Goal: Transaction & Acquisition: Obtain resource

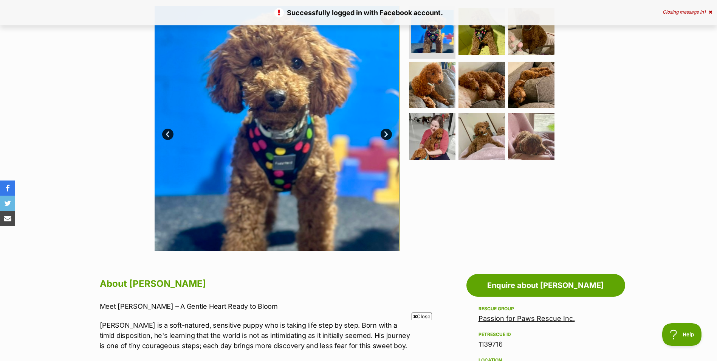
scroll to position [303, 0]
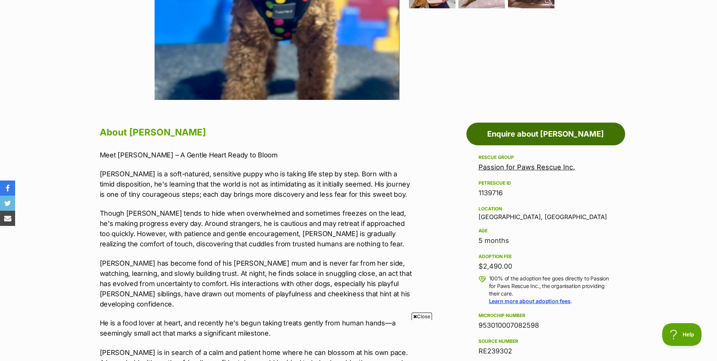
click at [548, 133] on link "Enquire about Rhett" at bounding box center [546, 134] width 159 height 23
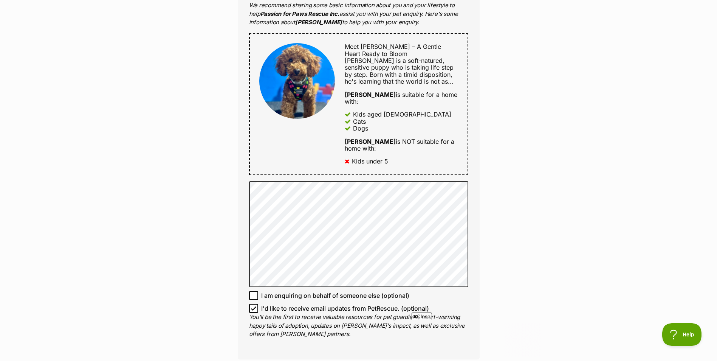
scroll to position [340, 0]
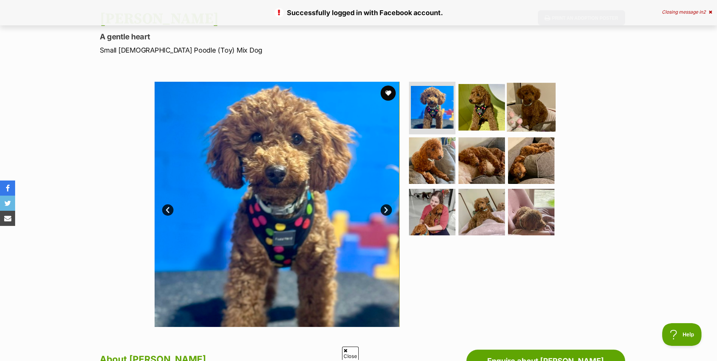
click at [522, 112] on img at bounding box center [531, 106] width 49 height 49
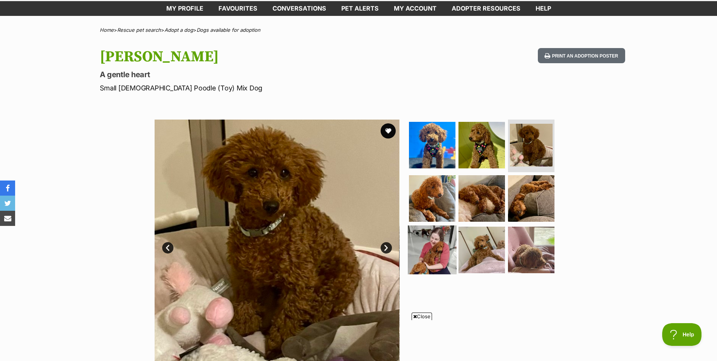
scroll to position [113, 0]
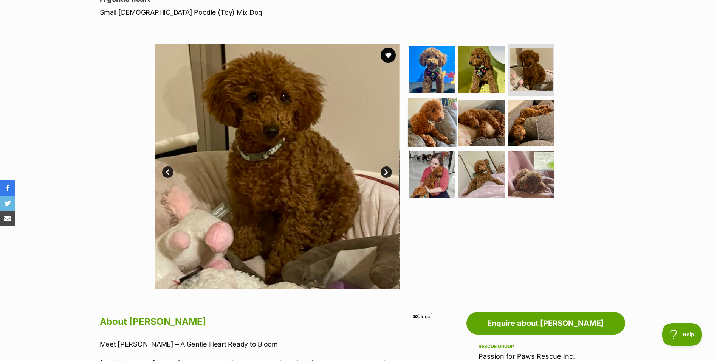
click at [427, 109] on img at bounding box center [432, 122] width 49 height 49
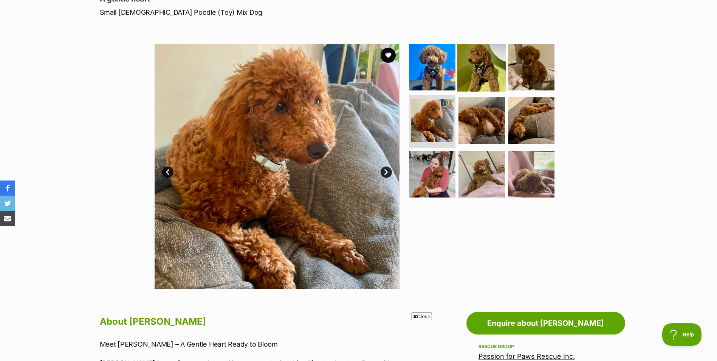
click at [469, 73] on img at bounding box center [482, 66] width 49 height 49
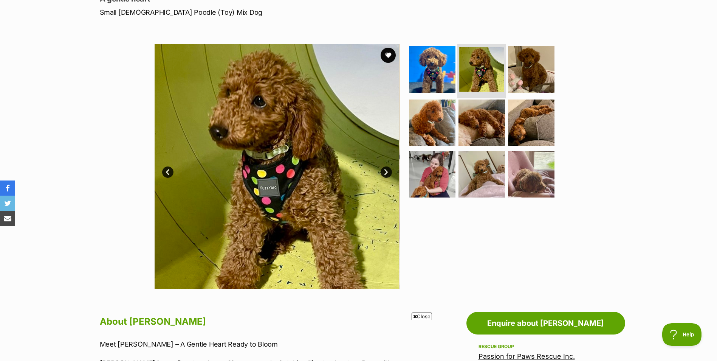
click at [503, 69] on li at bounding box center [482, 70] width 49 height 56
click at [539, 74] on img at bounding box center [531, 69] width 49 height 49
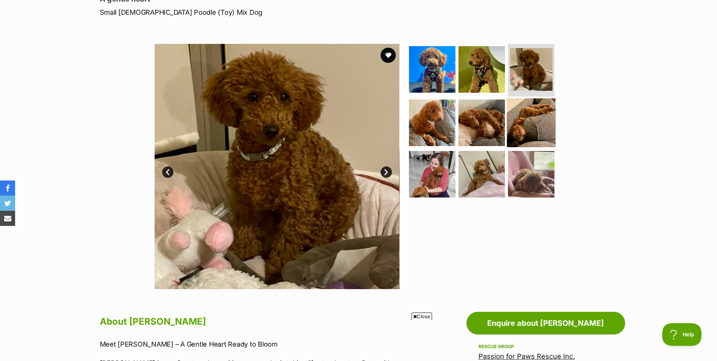
click at [520, 129] on img at bounding box center [531, 122] width 49 height 49
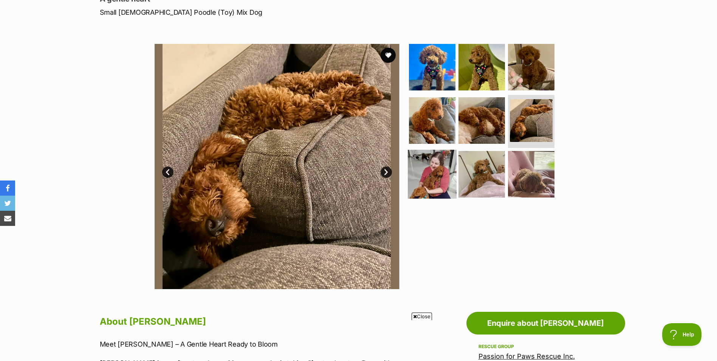
click at [447, 156] on img at bounding box center [432, 174] width 49 height 49
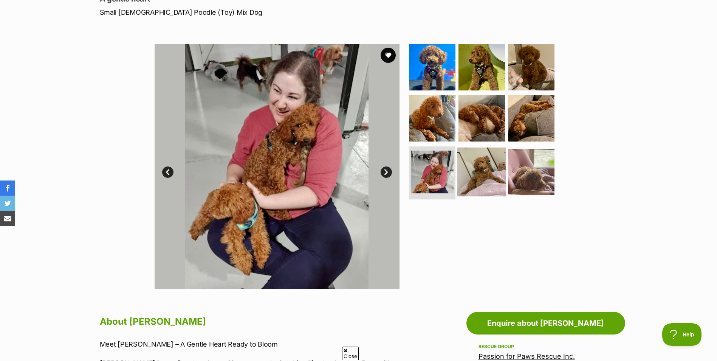
click at [467, 158] on img at bounding box center [482, 172] width 49 height 49
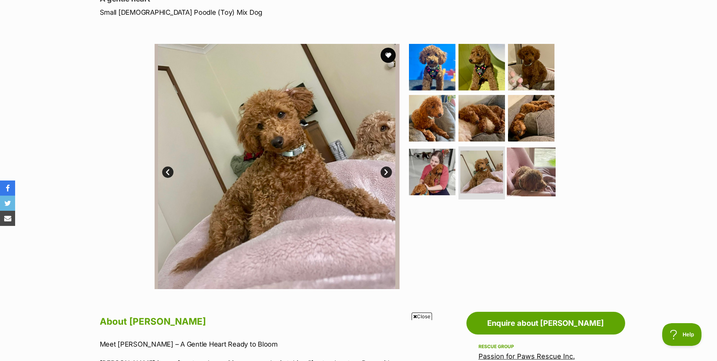
click at [537, 166] on img at bounding box center [531, 172] width 49 height 49
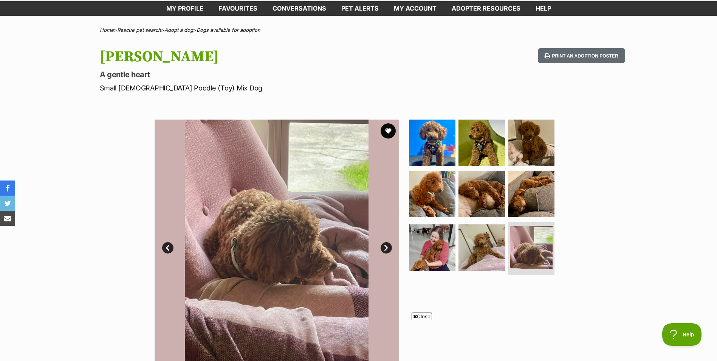
scroll to position [0, 0]
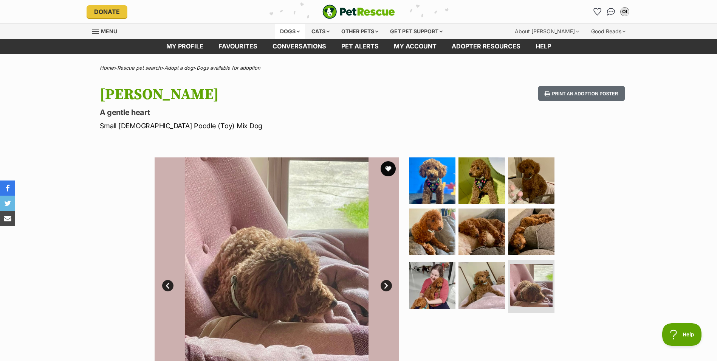
click at [298, 31] on div "Dogs" at bounding box center [290, 31] width 30 height 15
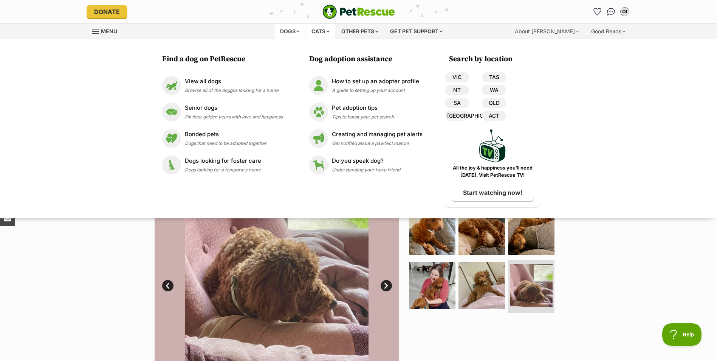
click at [321, 28] on div "Cats" at bounding box center [320, 31] width 29 height 15
click at [209, 79] on p "View all cats" at bounding box center [228, 81] width 87 height 9
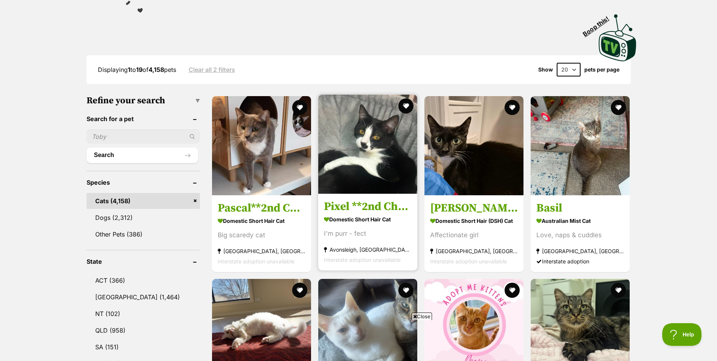
scroll to position [189, 0]
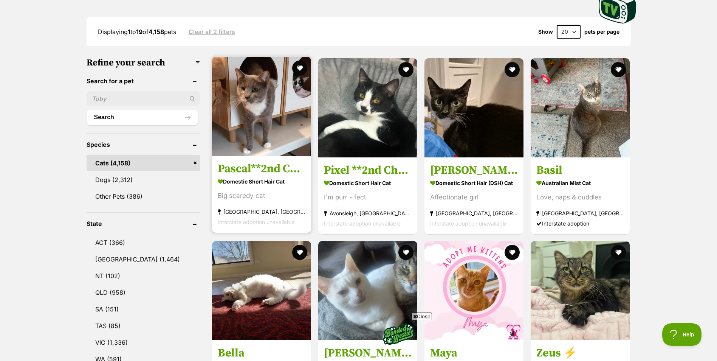
click at [273, 166] on h3 "Pascal**2nd Chance Cat Rescue**" at bounding box center [262, 168] width 88 height 14
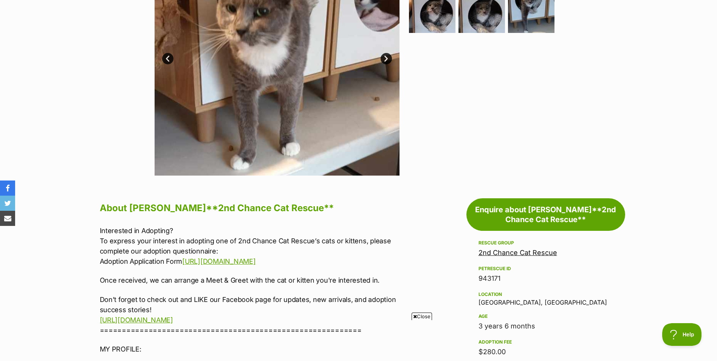
scroll to position [113, 0]
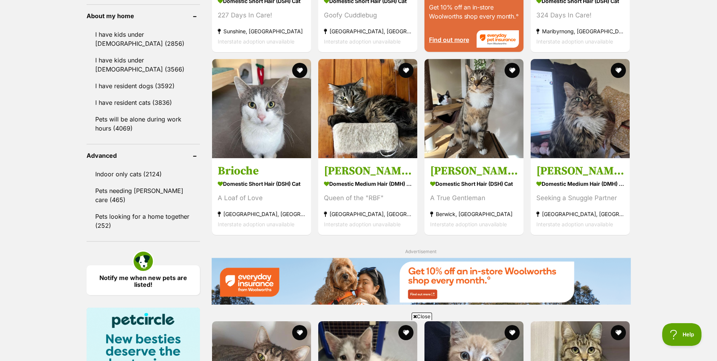
scroll to position [908, 0]
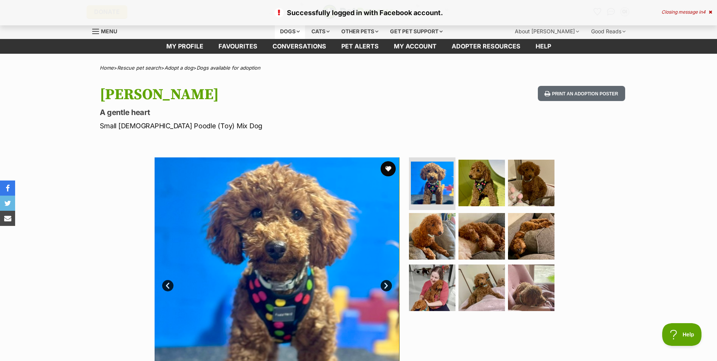
click at [290, 29] on div "Dogs" at bounding box center [290, 31] width 30 height 15
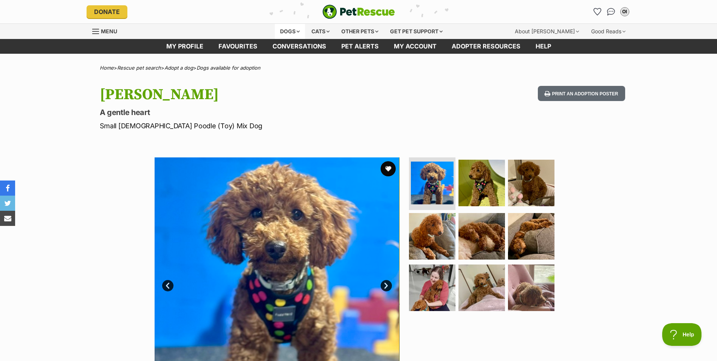
click at [295, 32] on div "Dogs" at bounding box center [290, 31] width 30 height 15
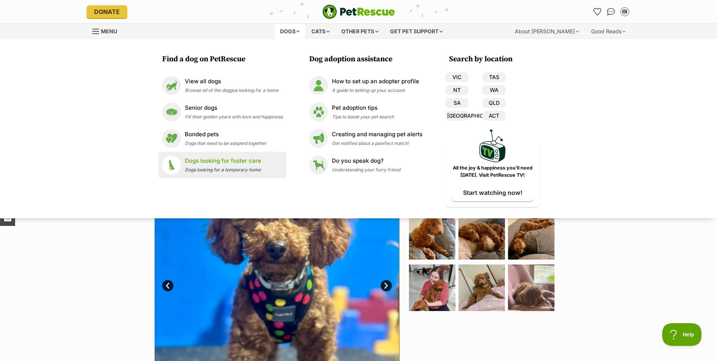
click at [193, 165] on div "Dogs looking for foster care Dogs looking for a temporary home" at bounding box center [223, 165] width 76 height 16
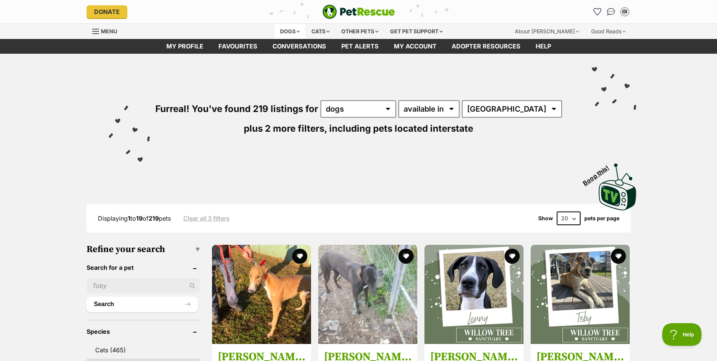
click at [294, 33] on div "Dogs" at bounding box center [290, 31] width 30 height 15
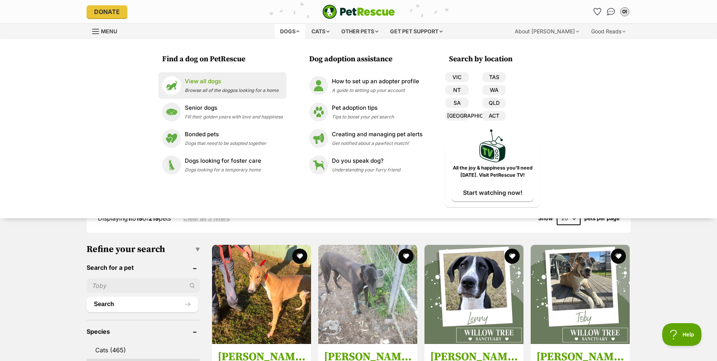
click at [216, 78] on p "View all dogs" at bounding box center [232, 81] width 94 height 9
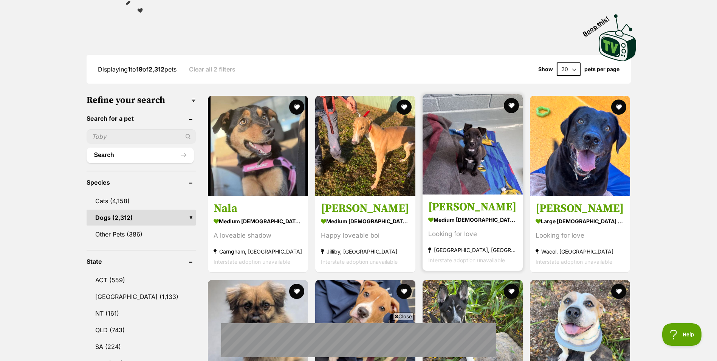
click at [478, 134] on img at bounding box center [473, 144] width 100 height 100
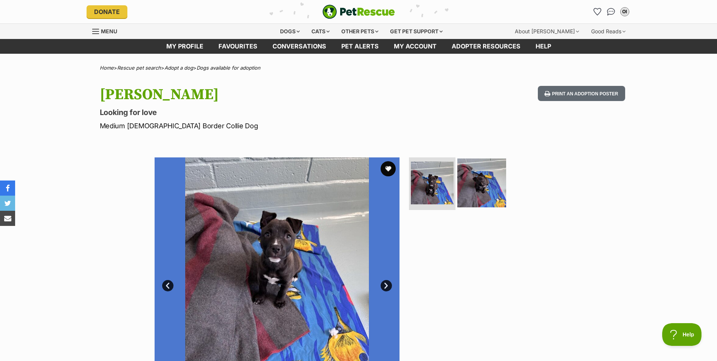
click at [472, 186] on img at bounding box center [482, 182] width 49 height 49
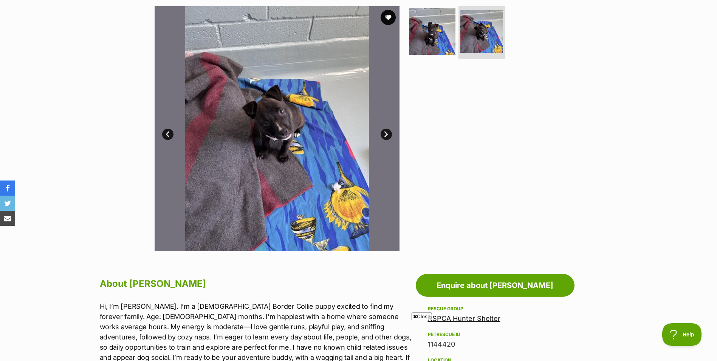
scroll to position [227, 0]
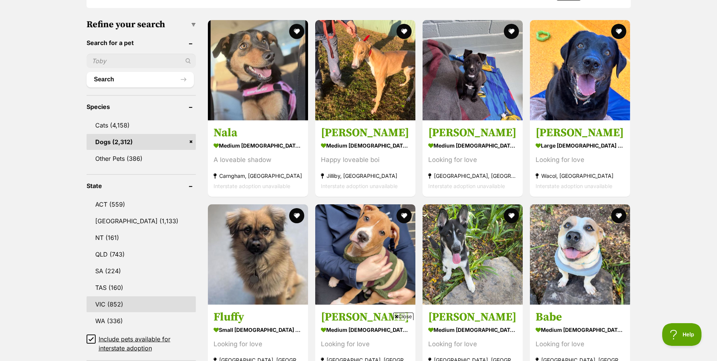
click at [120, 303] on link "VIC (852)" at bounding box center [141, 304] width 109 height 16
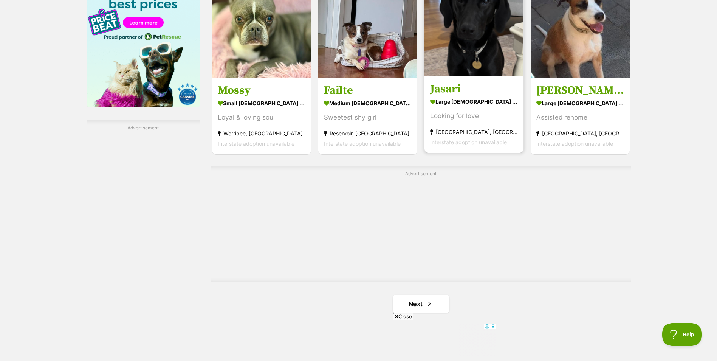
scroll to position [1362, 0]
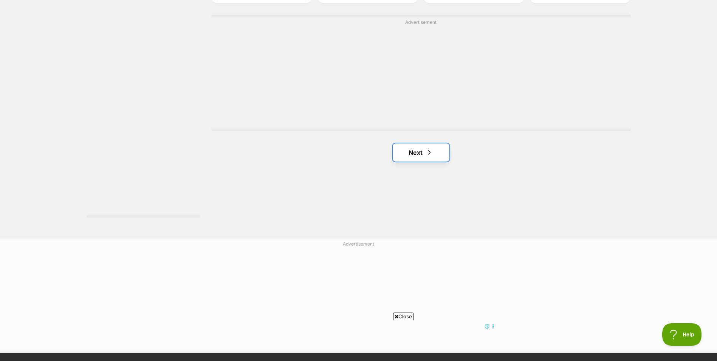
click at [432, 151] on span "Next page" at bounding box center [430, 152] width 8 height 9
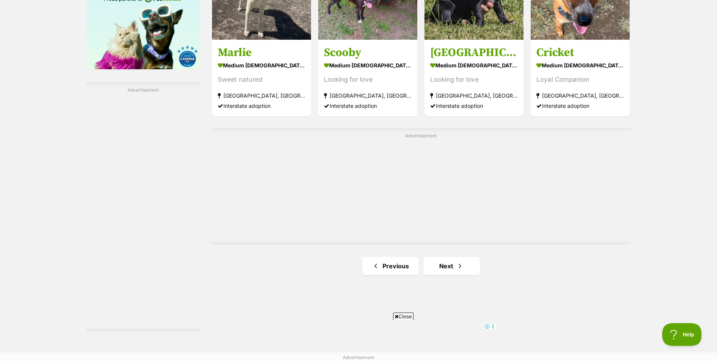
scroll to position [1362, 0]
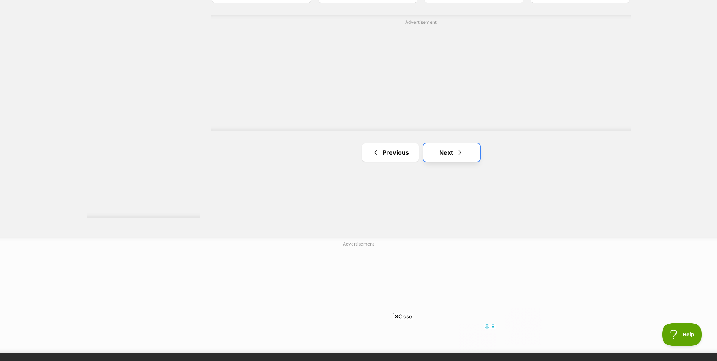
click at [441, 158] on link "Next" at bounding box center [452, 152] width 57 height 18
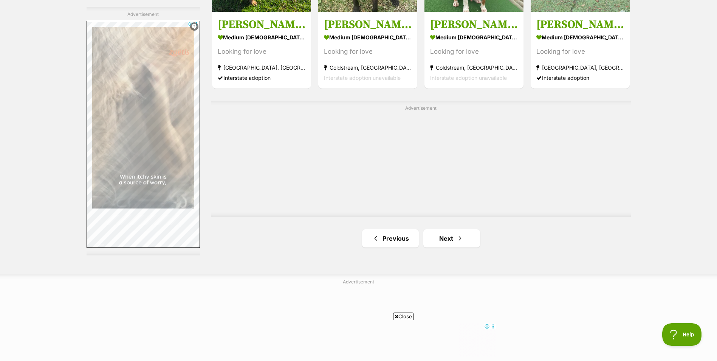
scroll to position [1437, 0]
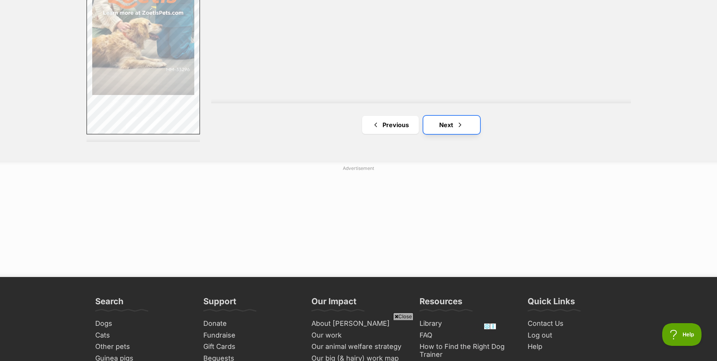
click at [447, 132] on link "Next" at bounding box center [452, 125] width 57 height 18
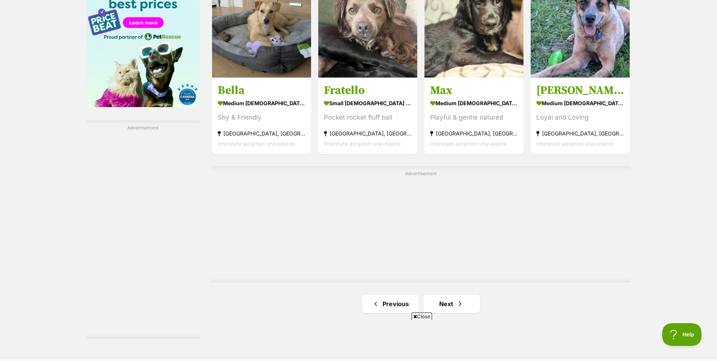
scroll to position [1172, 0]
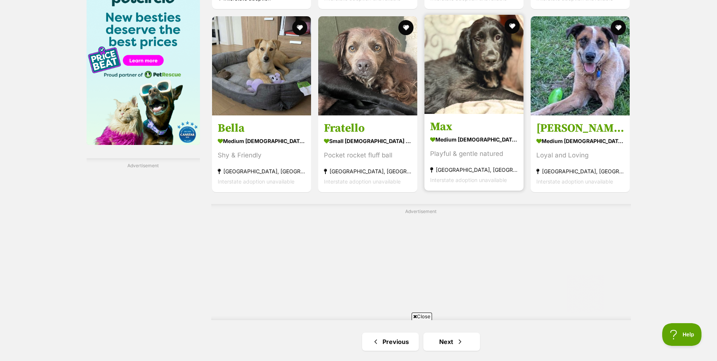
click at [458, 82] on img at bounding box center [474, 64] width 99 height 99
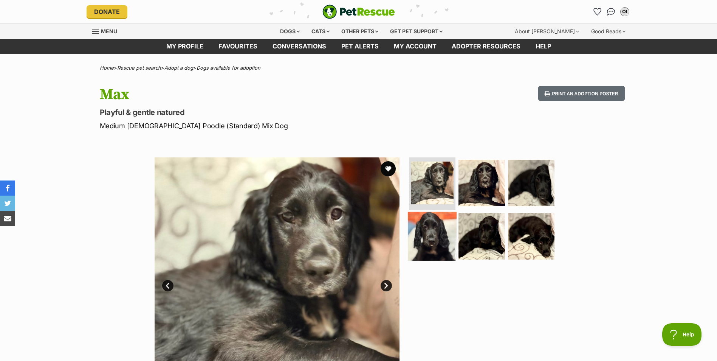
click at [441, 217] on img at bounding box center [432, 236] width 49 height 49
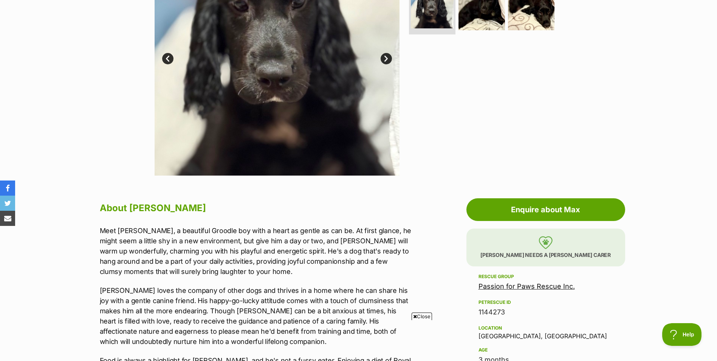
scroll to position [76, 0]
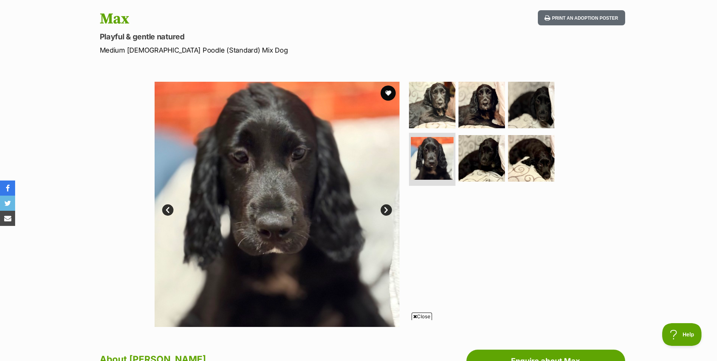
click at [388, 208] on link "Next" at bounding box center [386, 209] width 11 height 11
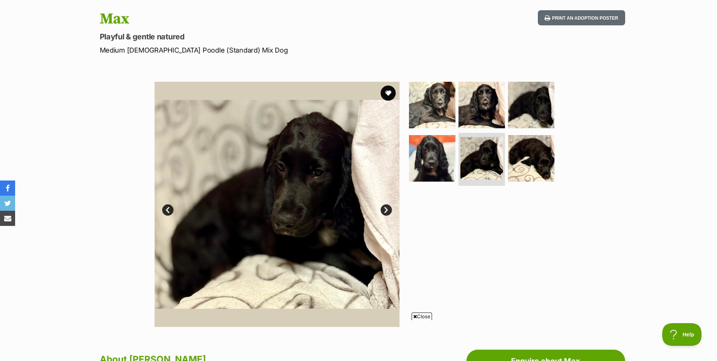
click at [390, 208] on link "Next" at bounding box center [386, 209] width 11 height 11
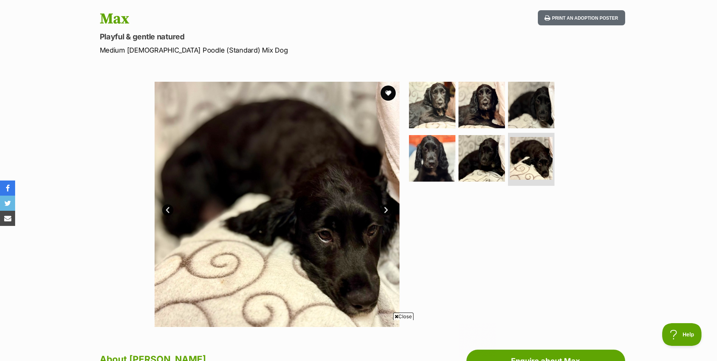
scroll to position [0, 0]
click at [390, 210] on link "Next" at bounding box center [386, 209] width 11 height 11
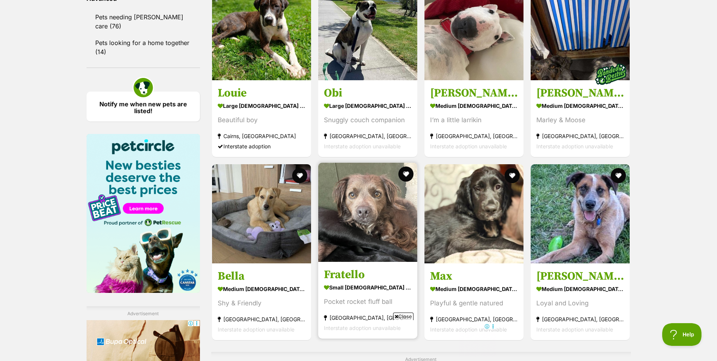
scroll to position [1252, 0]
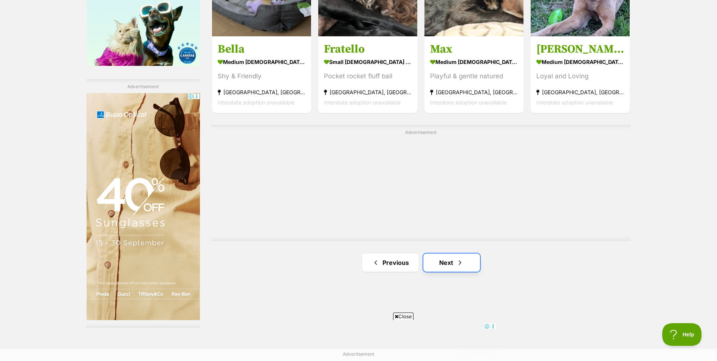
click at [459, 253] on link "Next" at bounding box center [452, 262] width 57 height 18
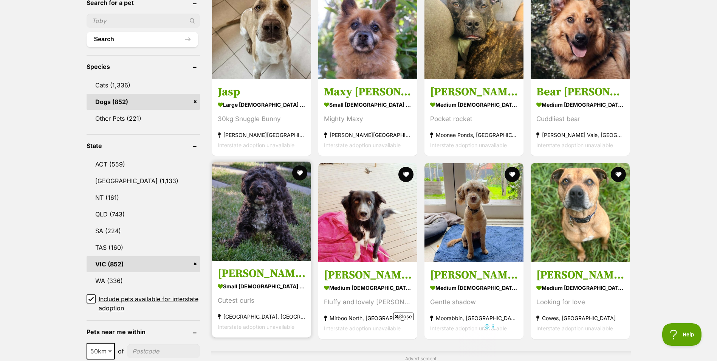
scroll to position [303, 0]
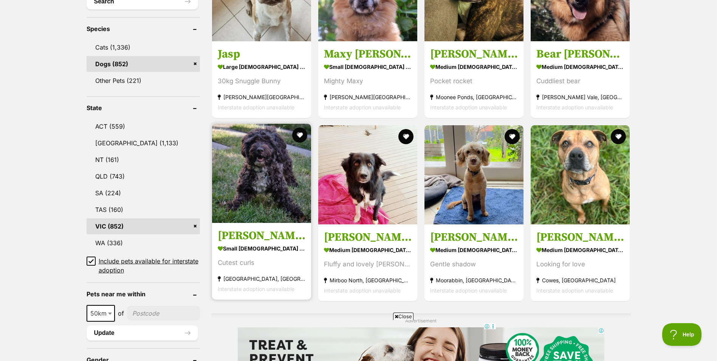
click at [273, 197] on img at bounding box center [261, 173] width 99 height 99
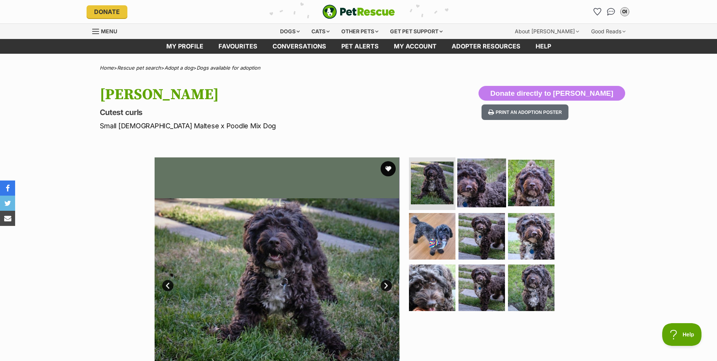
click at [463, 188] on img at bounding box center [482, 182] width 49 height 49
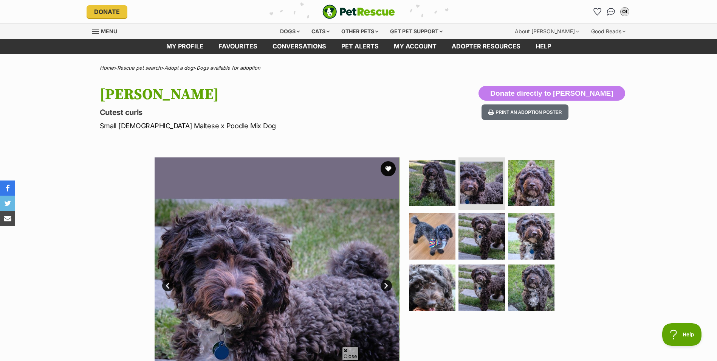
scroll to position [38, 0]
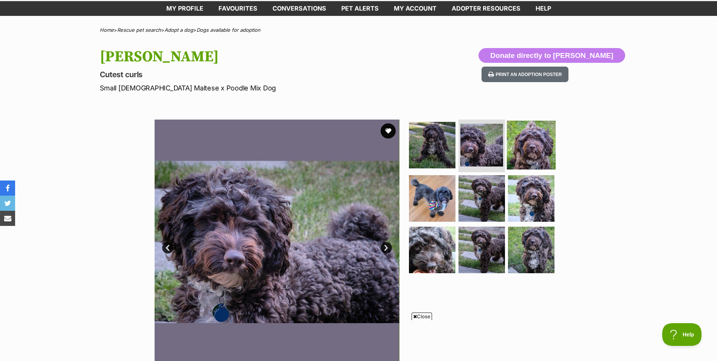
click at [536, 150] on img at bounding box center [531, 144] width 49 height 49
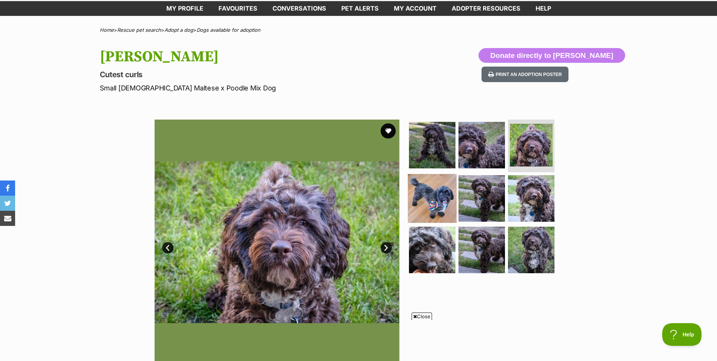
click at [418, 207] on img at bounding box center [432, 198] width 49 height 49
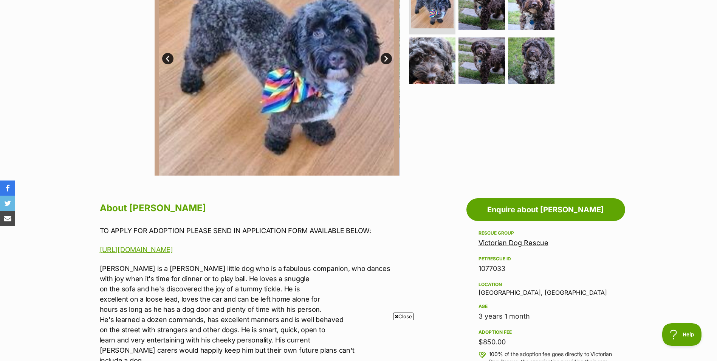
scroll to position [76, 0]
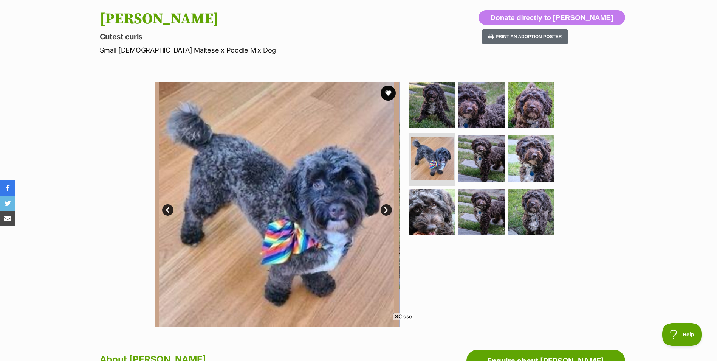
click at [385, 213] on link "Next" at bounding box center [386, 209] width 11 height 11
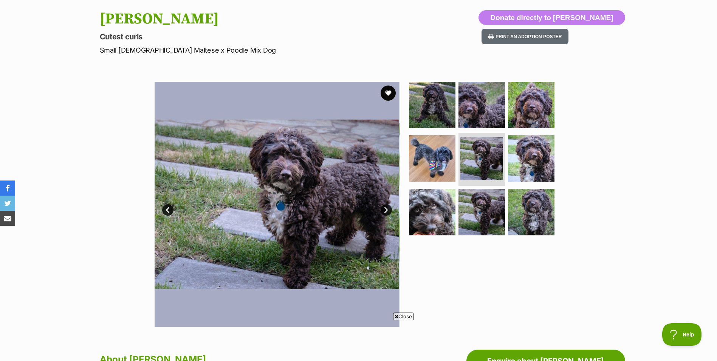
click at [385, 213] on link "Next" at bounding box center [386, 209] width 11 height 11
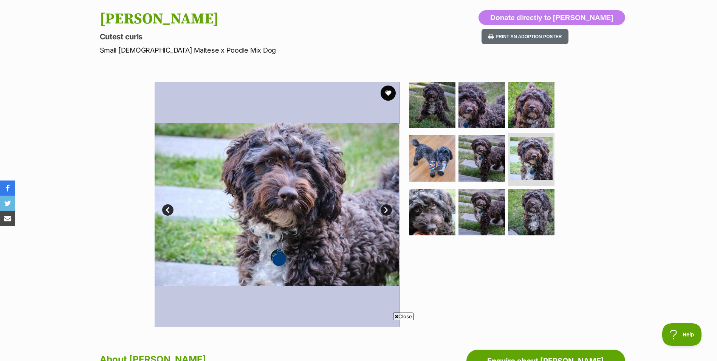
click at [386, 208] on link "Next" at bounding box center [386, 209] width 11 height 11
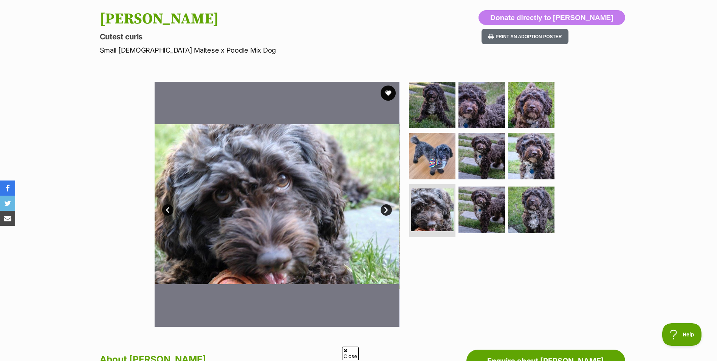
scroll to position [0, 0]
click at [382, 208] on link "Next" at bounding box center [386, 209] width 11 height 11
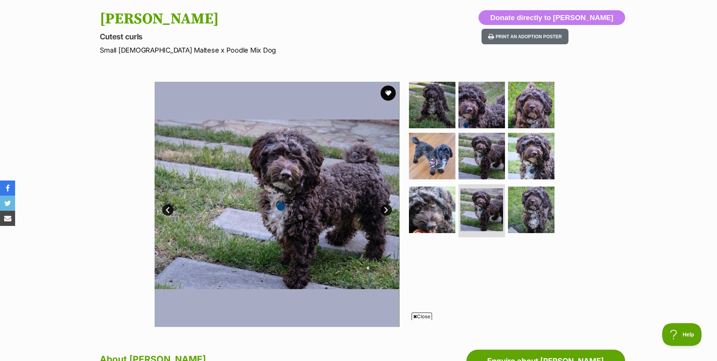
click at [384, 208] on link "Next" at bounding box center [386, 209] width 11 height 11
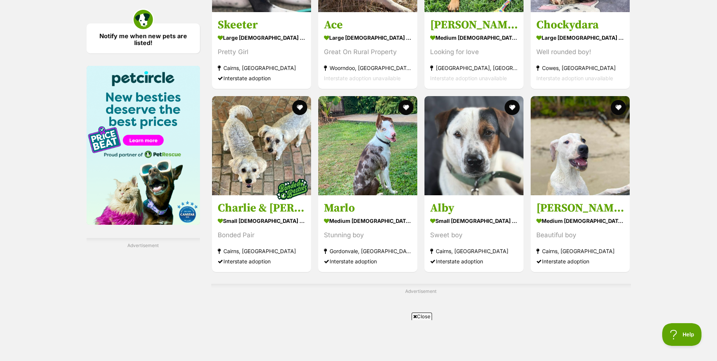
scroll to position [1244, 0]
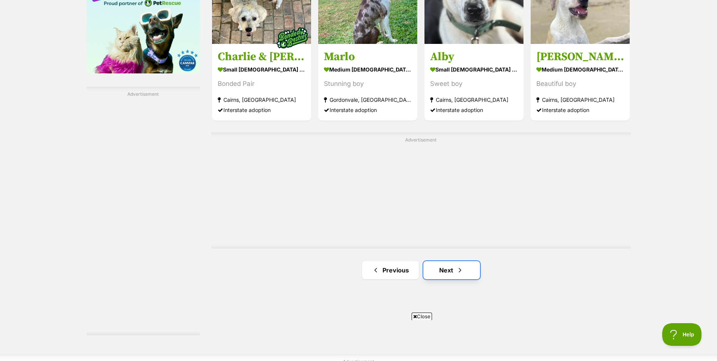
click at [450, 276] on link "Next" at bounding box center [452, 270] width 57 height 18
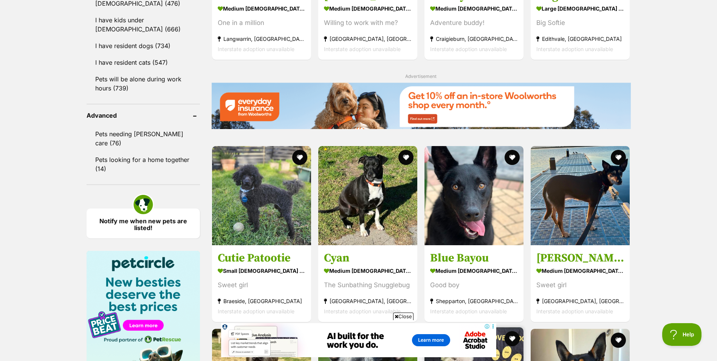
scroll to position [1059, 0]
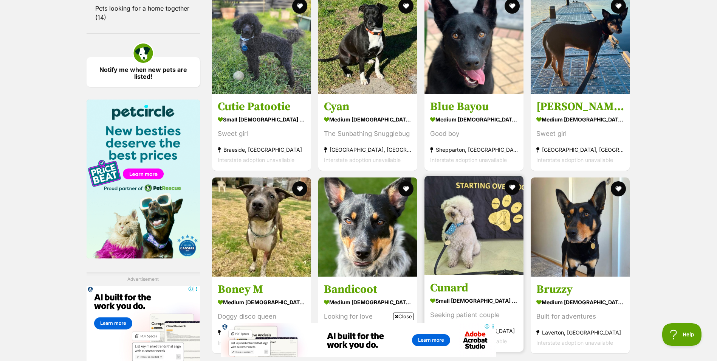
click at [475, 245] on img at bounding box center [474, 225] width 99 height 99
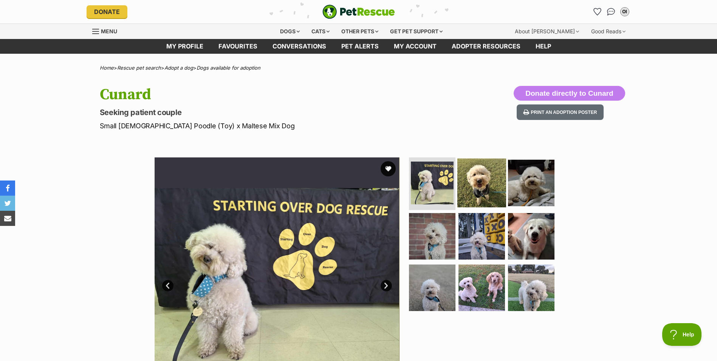
click at [496, 186] on img at bounding box center [482, 182] width 49 height 49
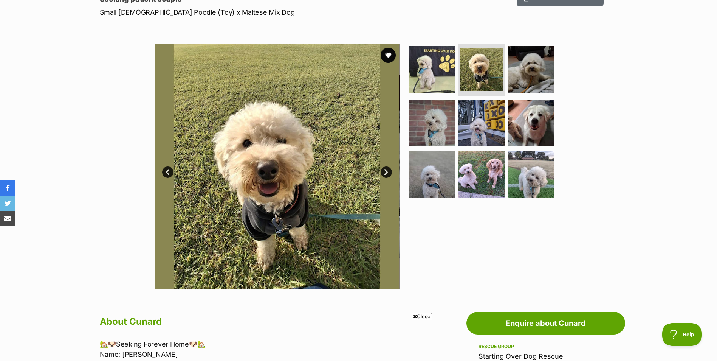
scroll to position [38, 0]
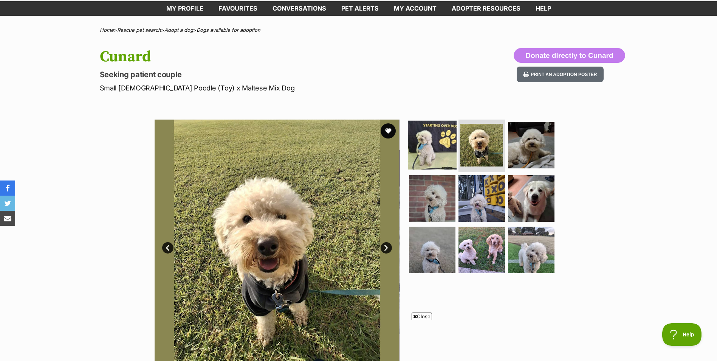
click at [444, 143] on img at bounding box center [432, 144] width 49 height 49
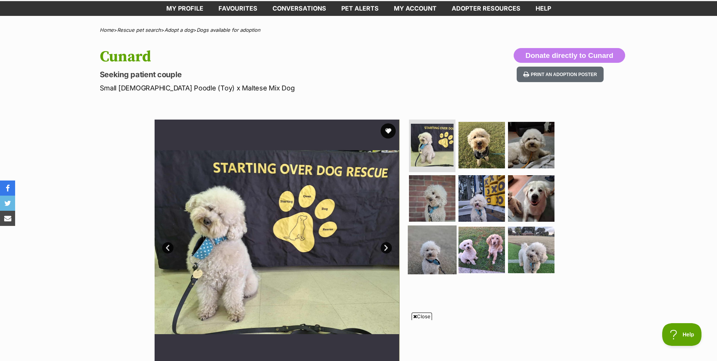
click at [432, 244] on img at bounding box center [432, 249] width 49 height 49
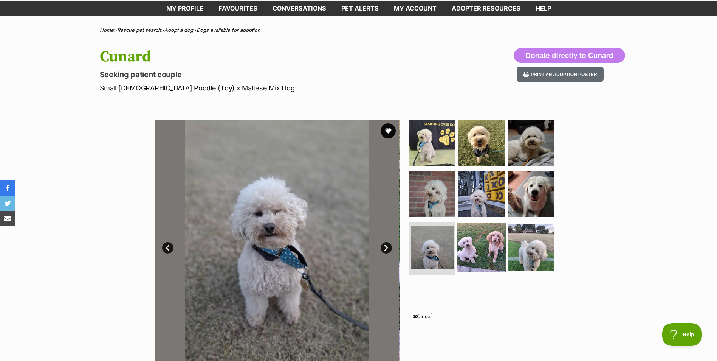
click at [485, 255] on img at bounding box center [482, 247] width 49 height 49
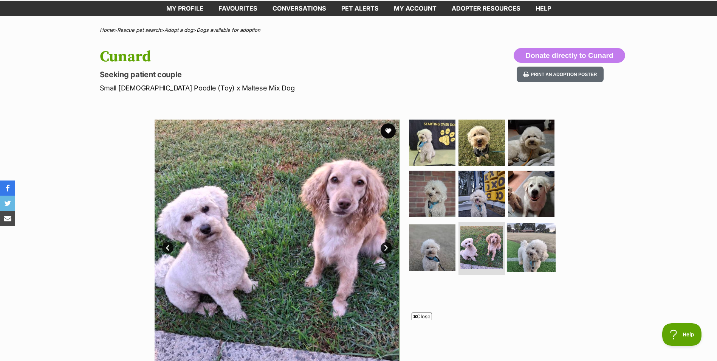
click at [526, 256] on img at bounding box center [531, 247] width 49 height 49
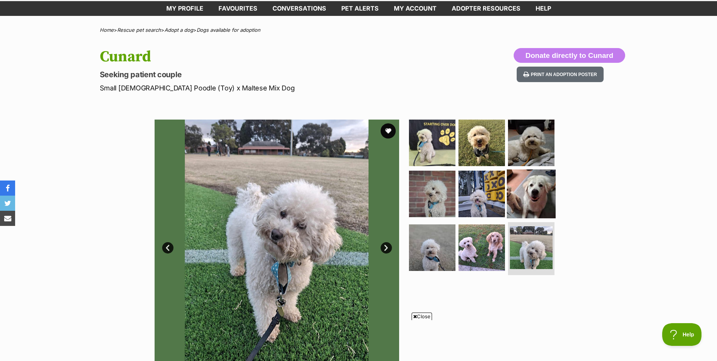
click at [517, 202] on img at bounding box center [531, 193] width 49 height 49
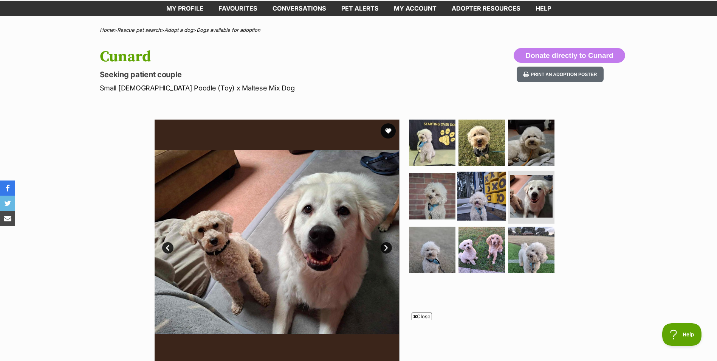
click at [464, 177] on img at bounding box center [482, 196] width 49 height 49
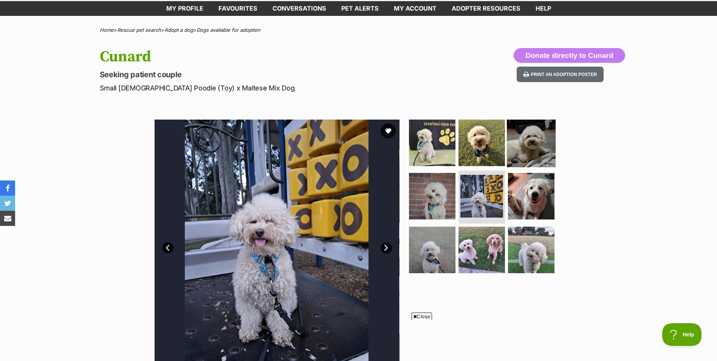
click at [547, 137] on img at bounding box center [531, 142] width 49 height 49
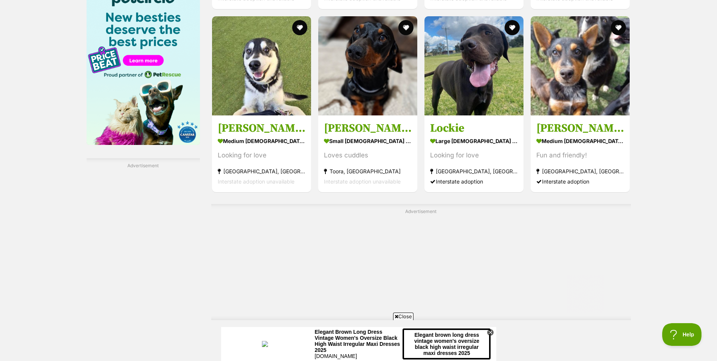
scroll to position [1248, 0]
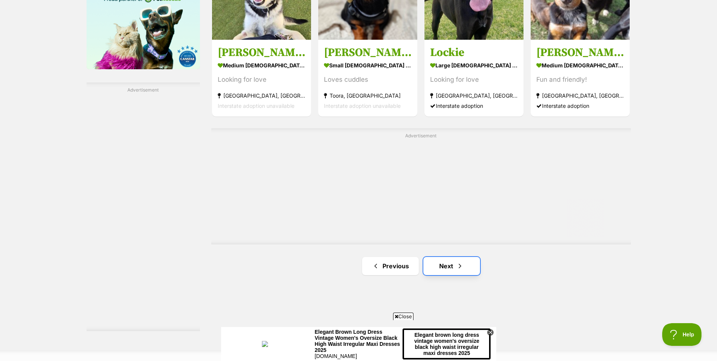
click at [458, 266] on span "Next page" at bounding box center [461, 265] width 8 height 9
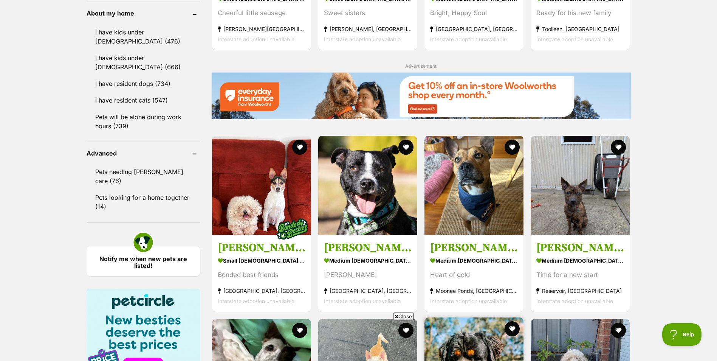
scroll to position [1021, 0]
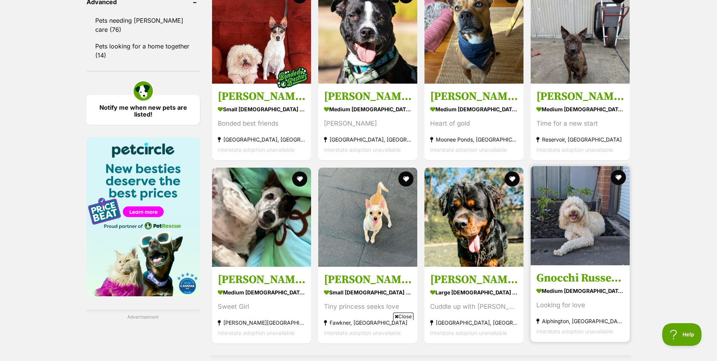
click at [563, 236] on img at bounding box center [580, 215] width 99 height 99
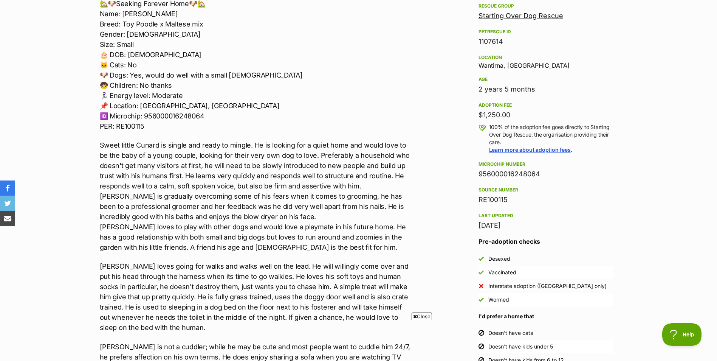
scroll to position [530, 0]
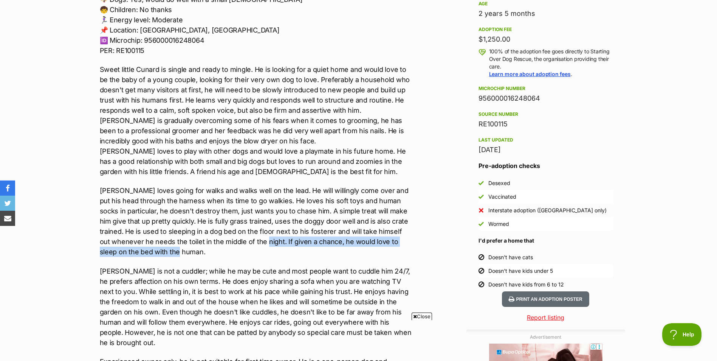
drag, startPoint x: 236, startPoint y: 252, endPoint x: 273, endPoint y: 240, distance: 38.4
click at [273, 240] on p "Cunard loves going for walks and walks well on the lead. He will willingly come…" at bounding box center [256, 220] width 312 height 71
copy p "If given a chance, he would love to sleep on the bed with the human."
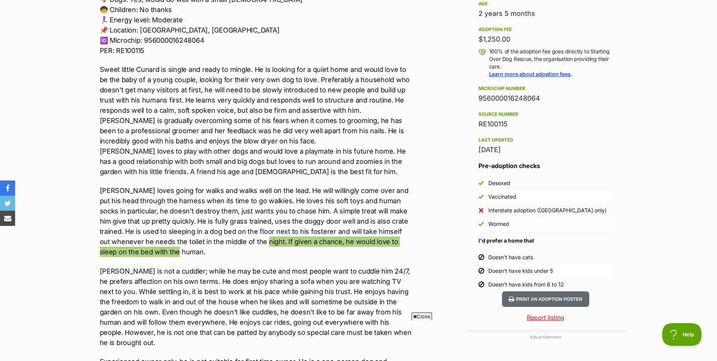
scroll to position [0, 0]
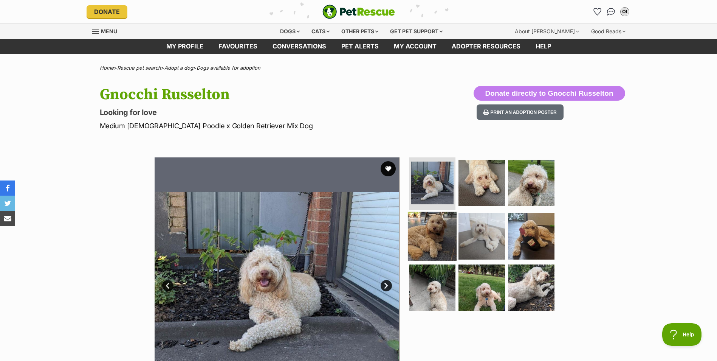
click at [451, 236] on img at bounding box center [432, 236] width 49 height 49
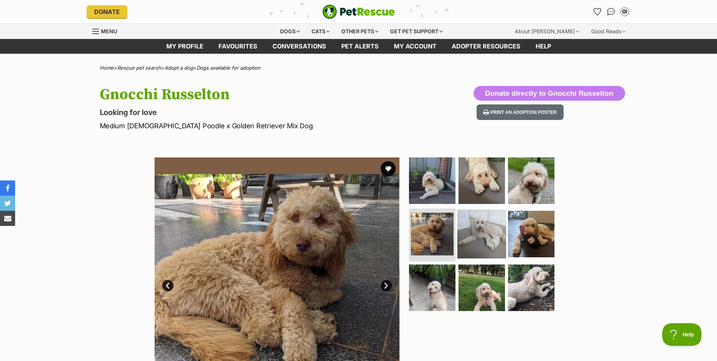
click at [475, 237] on img at bounding box center [482, 234] width 49 height 49
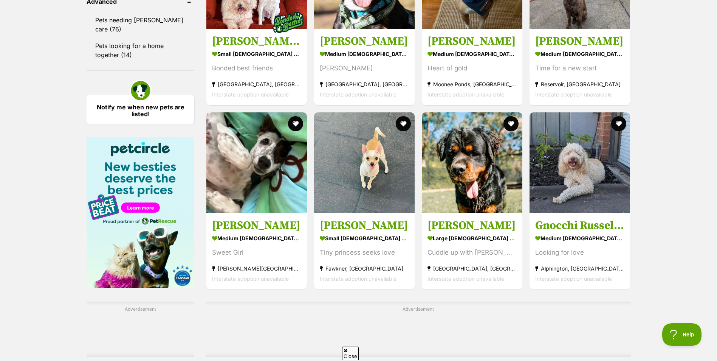
scroll to position [1135, 0]
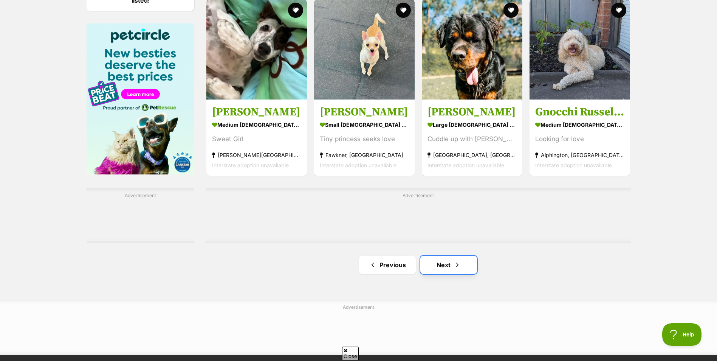
click at [440, 264] on link "Next" at bounding box center [449, 265] width 57 height 18
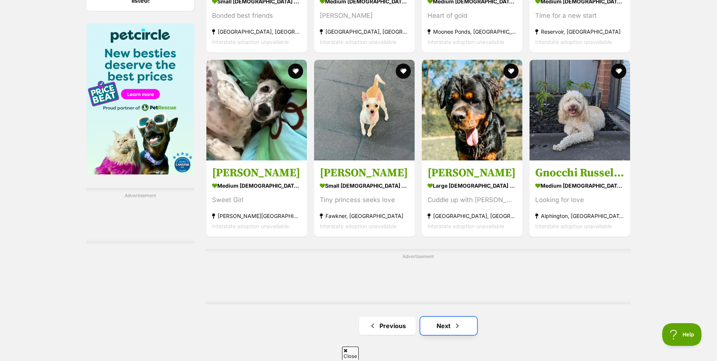
scroll to position [0, 0]
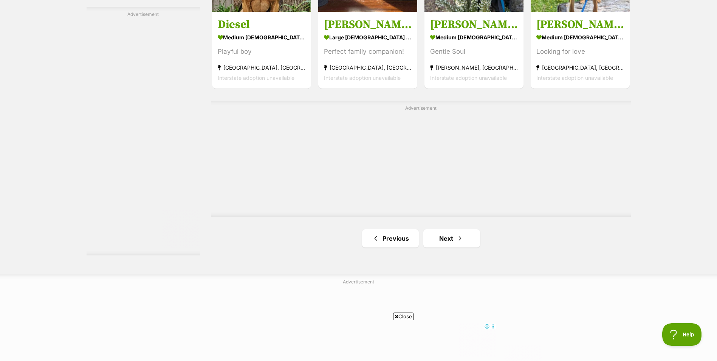
scroll to position [1362, 0]
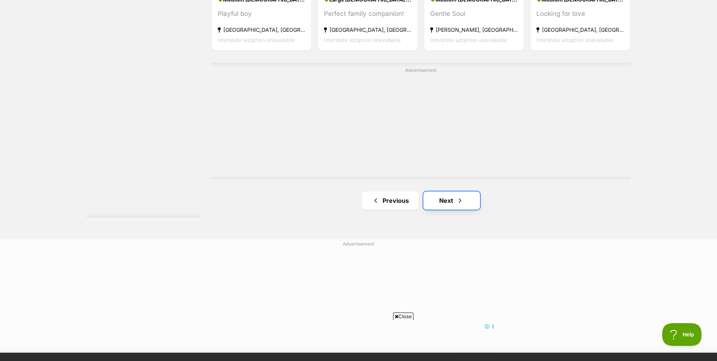
click at [461, 209] on link "Next" at bounding box center [452, 200] width 57 height 18
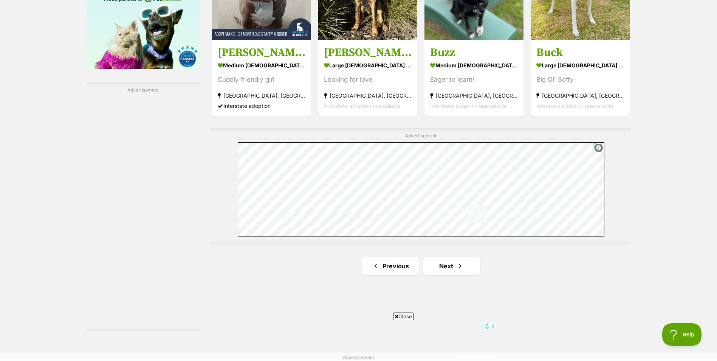
scroll to position [1362, 0]
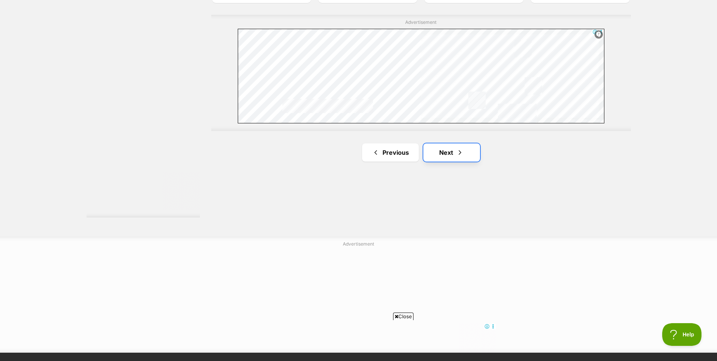
click at [450, 158] on link "Next" at bounding box center [452, 152] width 57 height 18
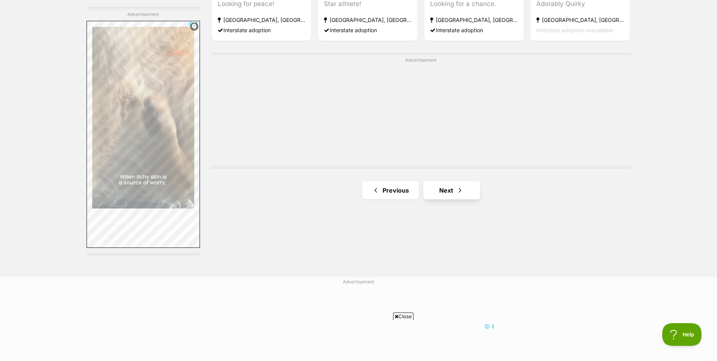
scroll to position [1172, 0]
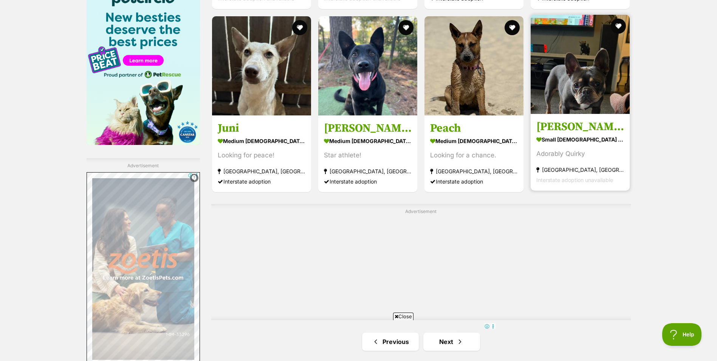
click at [576, 124] on h3 "[PERSON_NAME]" at bounding box center [581, 126] width 88 height 14
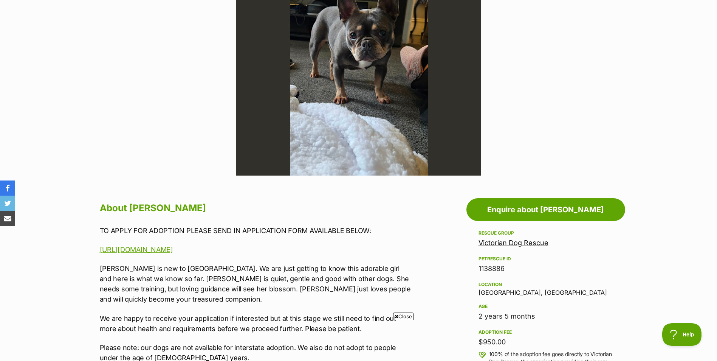
scroll to position [76, 0]
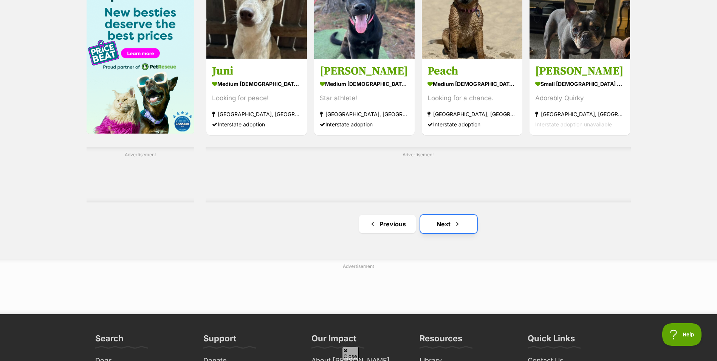
click at [458, 227] on span "Next page" at bounding box center [458, 223] width 8 height 9
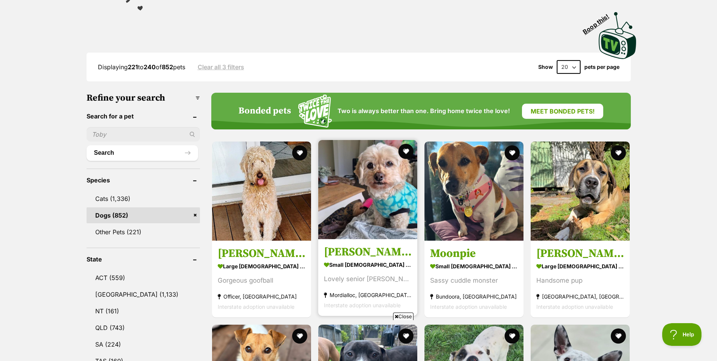
click at [388, 199] on img at bounding box center [367, 189] width 99 height 99
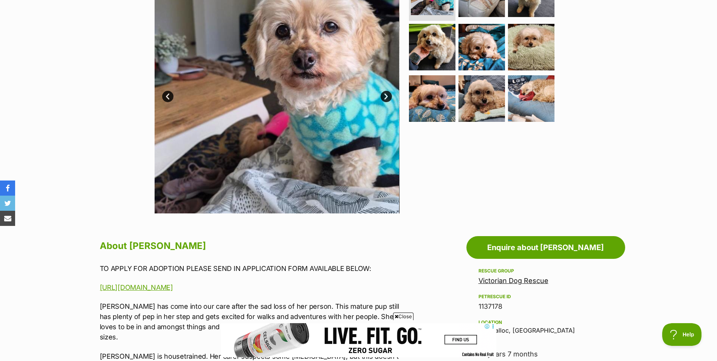
scroll to position [38, 0]
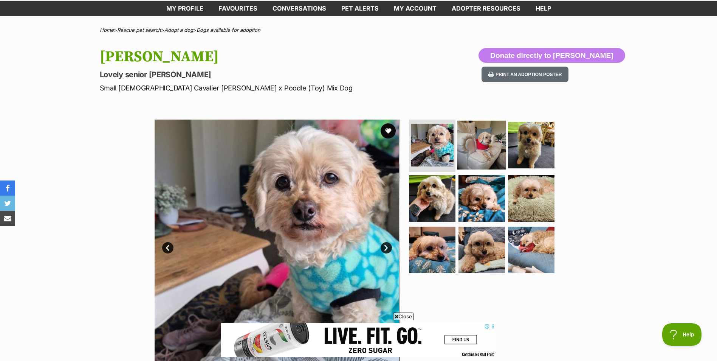
click at [474, 155] on img at bounding box center [482, 144] width 49 height 49
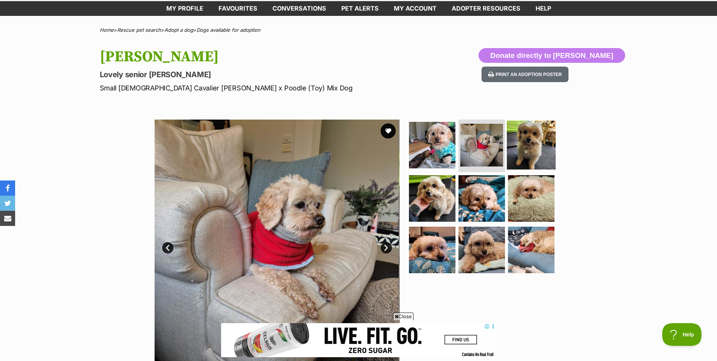
click at [526, 156] on img at bounding box center [531, 144] width 49 height 49
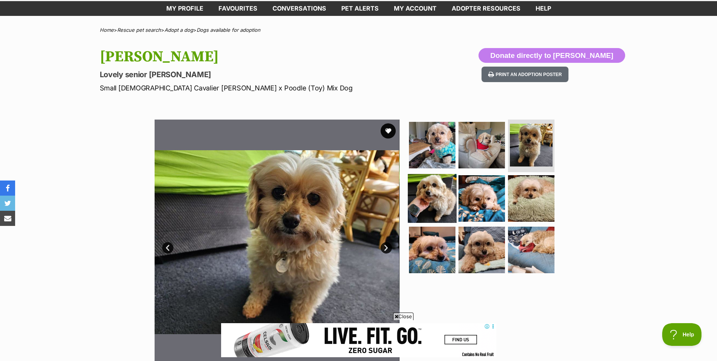
click at [441, 195] on img at bounding box center [432, 198] width 49 height 49
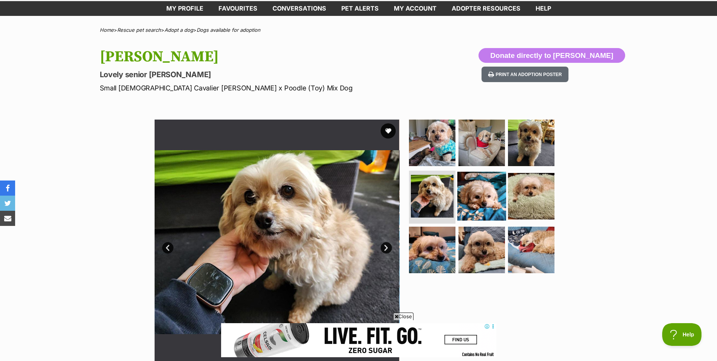
click at [469, 197] on img at bounding box center [482, 196] width 49 height 49
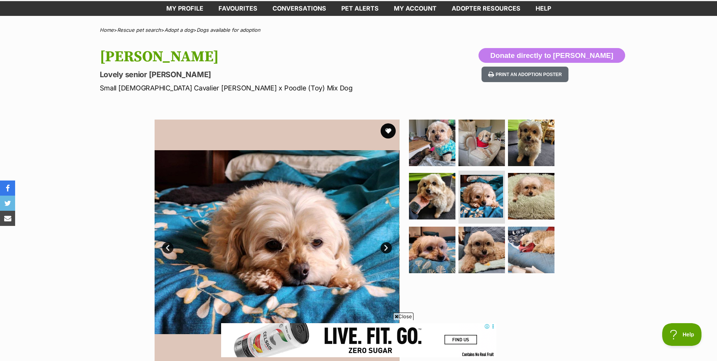
click at [506, 202] on ul at bounding box center [485, 199] width 155 height 158
click at [521, 203] on img at bounding box center [531, 196] width 49 height 49
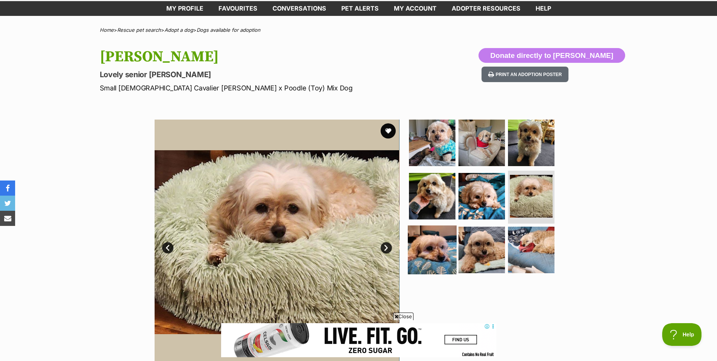
click at [439, 239] on img at bounding box center [432, 249] width 49 height 49
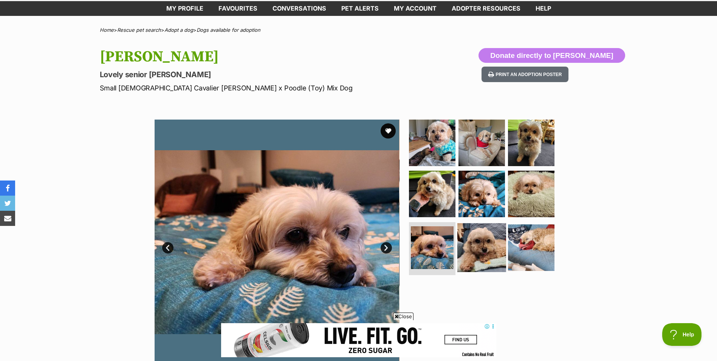
click at [474, 238] on img at bounding box center [482, 247] width 49 height 49
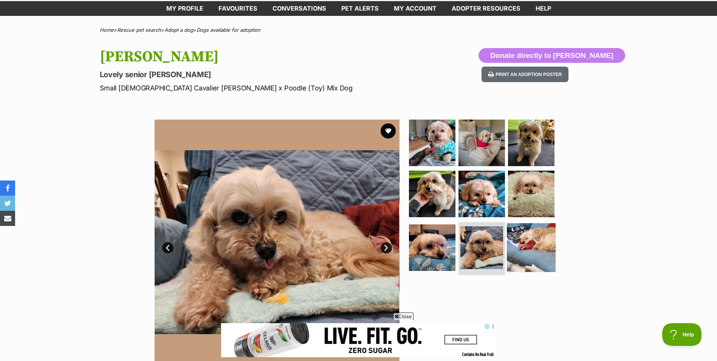
click at [532, 246] on img at bounding box center [531, 247] width 49 height 49
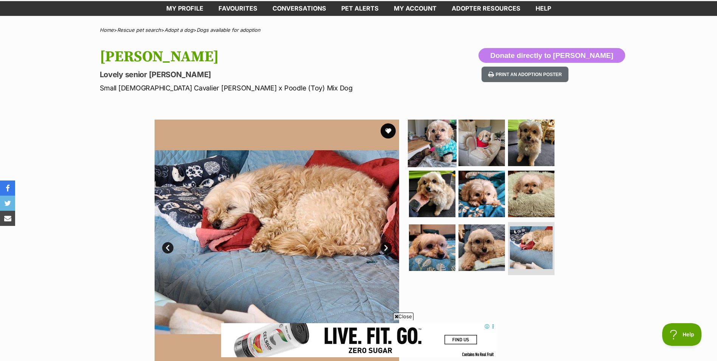
click at [421, 154] on img at bounding box center [432, 142] width 49 height 49
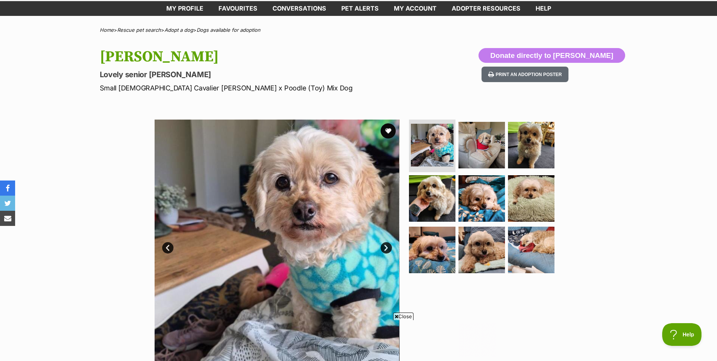
scroll to position [0, 0]
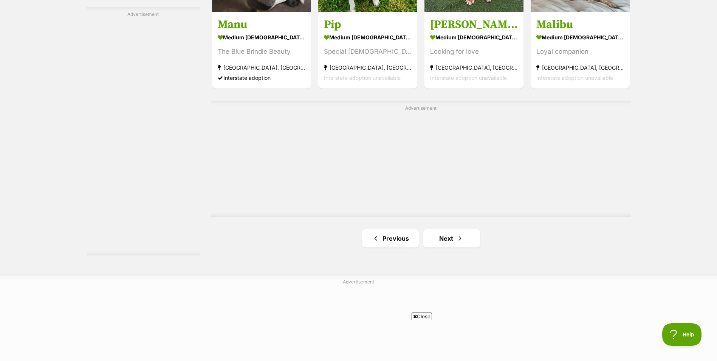
scroll to position [1437, 0]
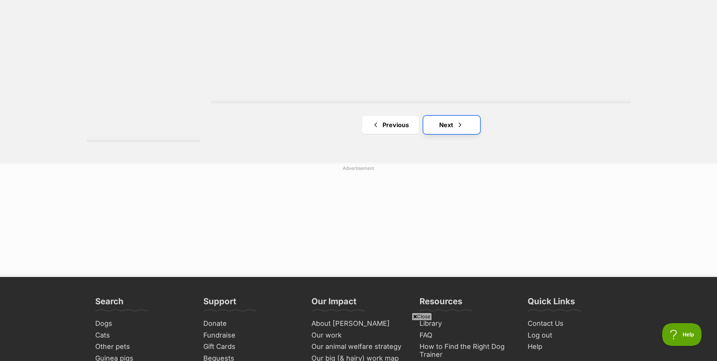
click at [457, 126] on span "Next page" at bounding box center [461, 124] width 8 height 9
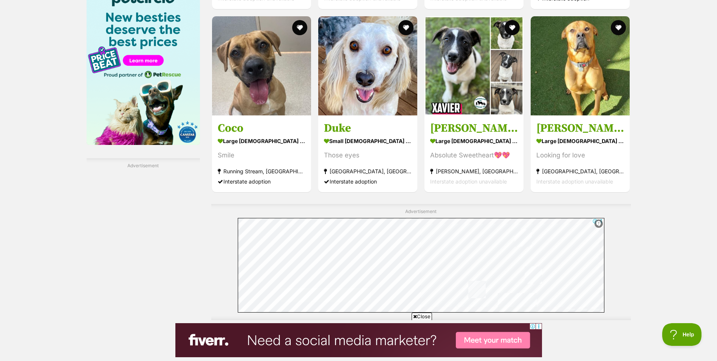
scroll to position [1286, 0]
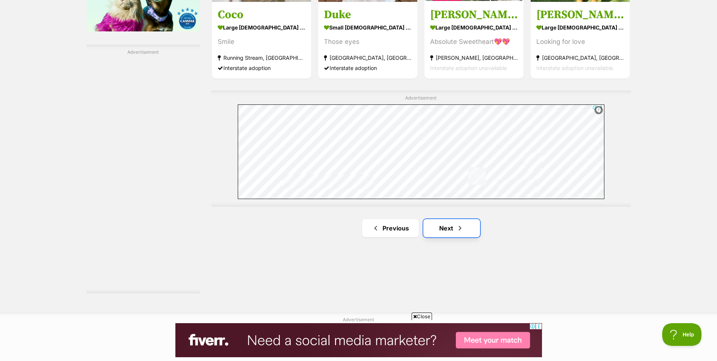
click at [449, 225] on link "Next" at bounding box center [452, 228] width 57 height 18
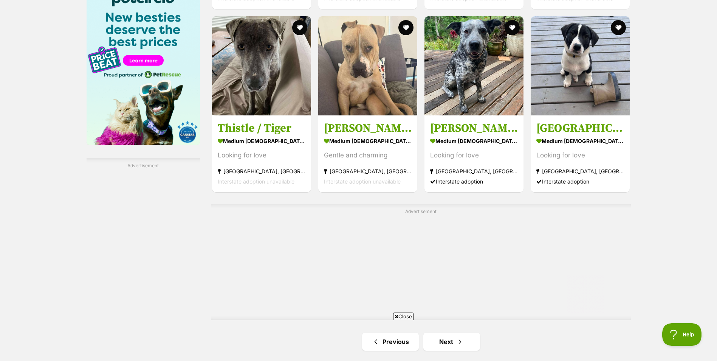
scroll to position [1362, 0]
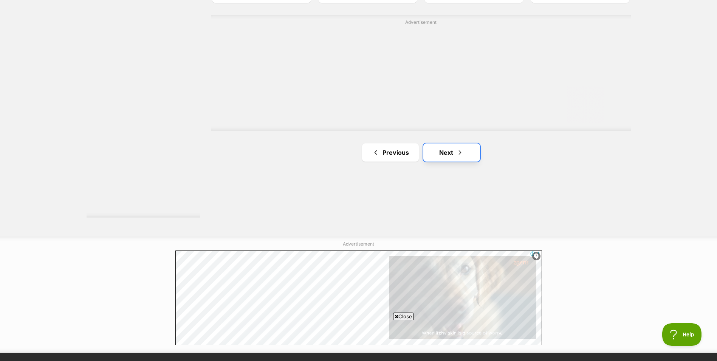
click at [465, 151] on link "Next" at bounding box center [452, 152] width 57 height 18
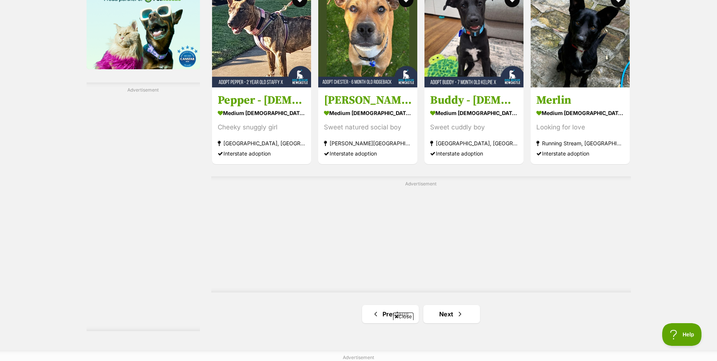
scroll to position [1399, 0]
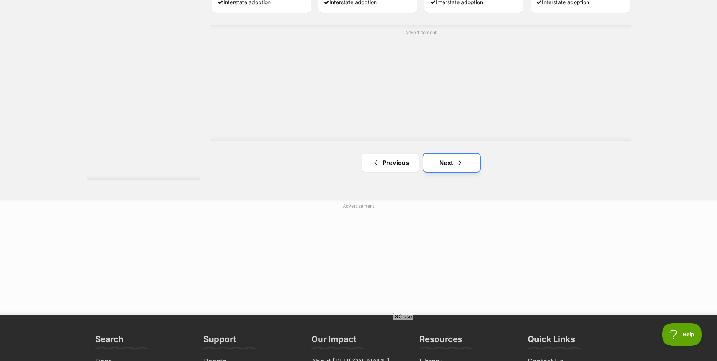
click at [442, 163] on link "Next" at bounding box center [452, 163] width 57 height 18
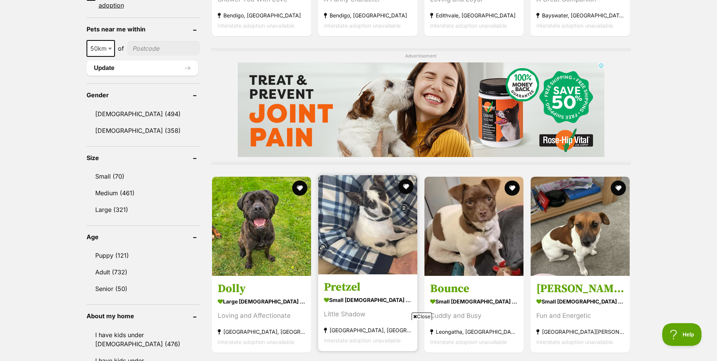
scroll to position [681, 0]
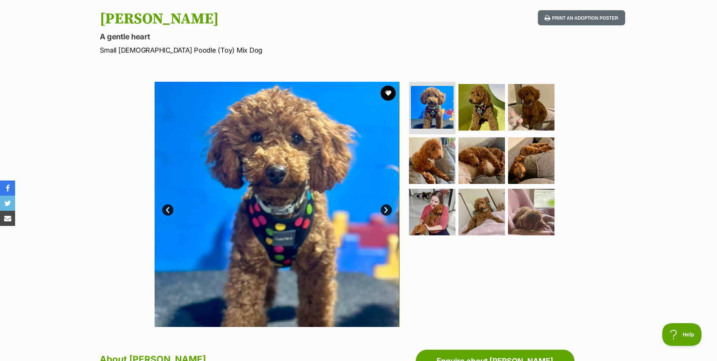
scroll to position [227, 0]
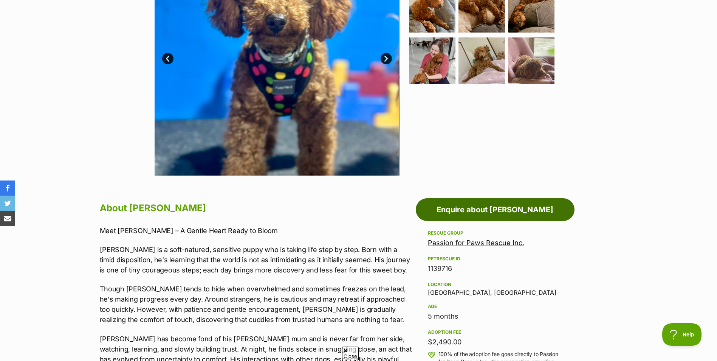
click at [481, 205] on link "Enquire about [PERSON_NAME]" at bounding box center [495, 209] width 159 height 23
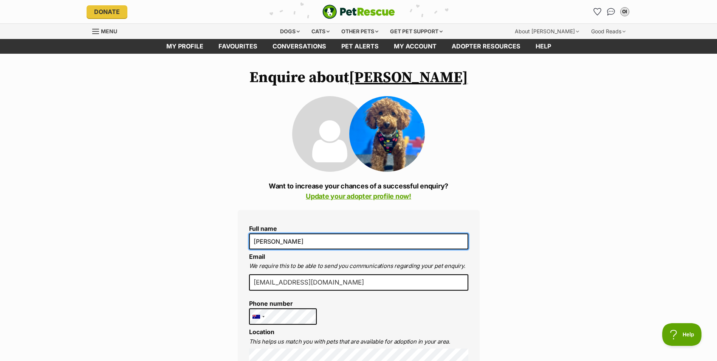
click at [309, 246] on input "[PERSON_NAME]" at bounding box center [358, 241] width 219 height 16
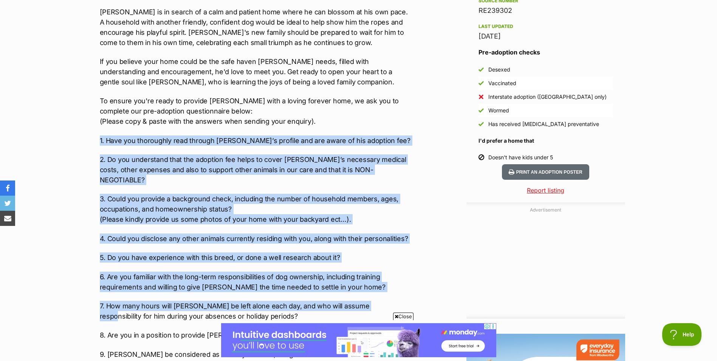
drag, startPoint x: 90, startPoint y: 128, endPoint x: 367, endPoint y: 283, distance: 317.5
click at [367, 283] on div "Advertisement Adoption information I've been adopted! This pet is no longer ava…" at bounding box center [359, 326] width 556 height 1103
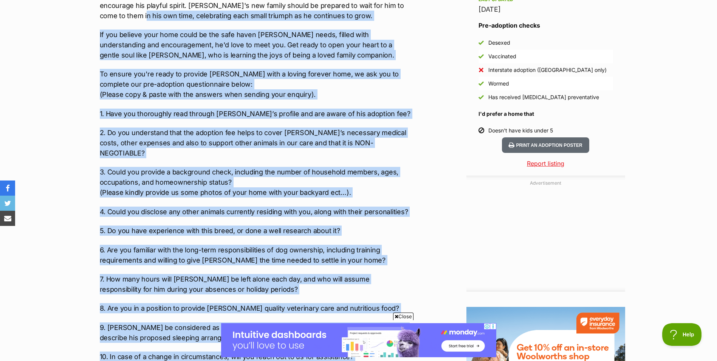
scroll to position [645, 0]
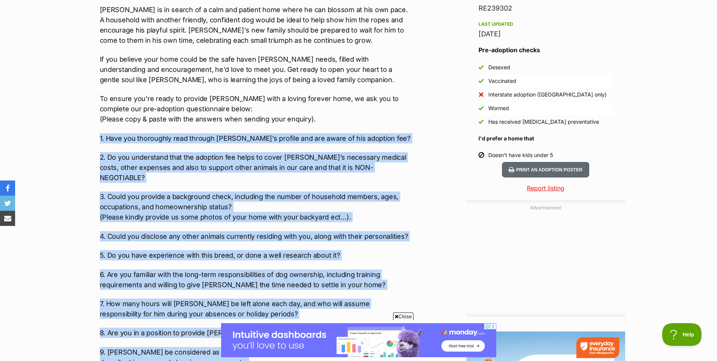
drag, startPoint x: 278, startPoint y: 213, endPoint x: 89, endPoint y: 127, distance: 207.0
click at [89, 127] on div "Advertisement Adoption information I've been adopted! This pet is no longer ava…" at bounding box center [359, 323] width 556 height 1103
copy div "6. Lore ips dolorsitam cons adipisc Elits’d eiusmod tem inc utlab et dol magnaa…"
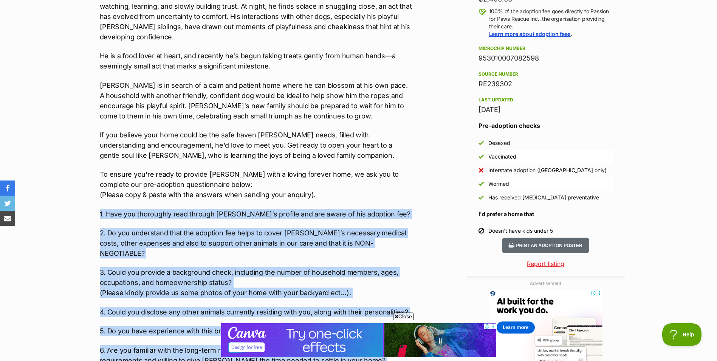
scroll to position [532, 0]
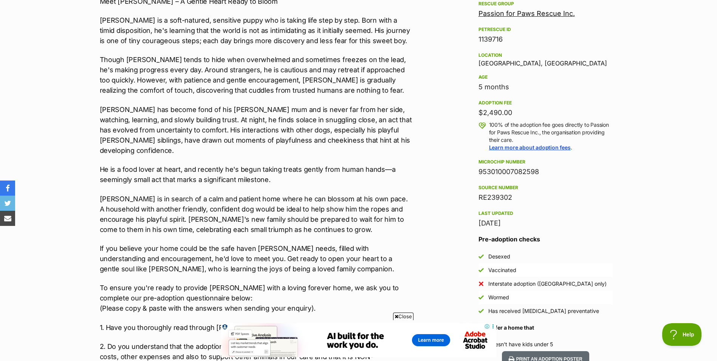
scroll to position [418, 0]
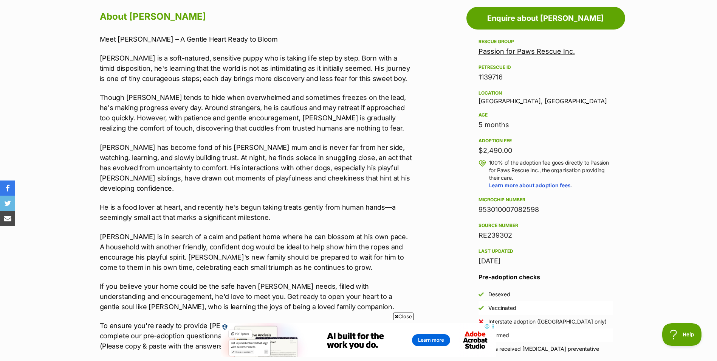
click at [521, 54] on link "Passion for Paws Rescue Inc." at bounding box center [527, 51] width 96 height 8
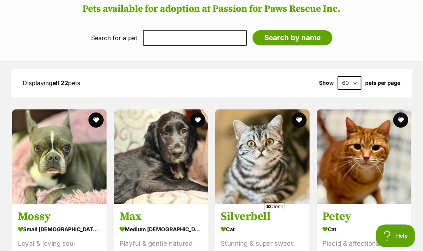
scroll to position [842, 0]
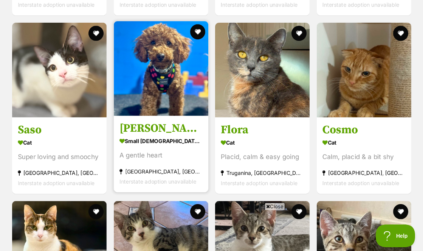
click at [132, 98] on img at bounding box center [161, 68] width 95 height 95
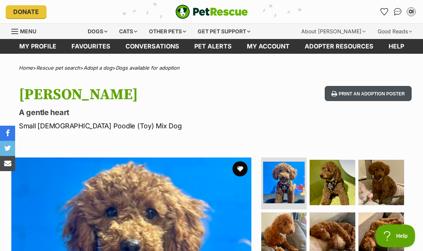
click at [357, 94] on button "Print an adoption poster" at bounding box center [368, 94] width 87 height 16
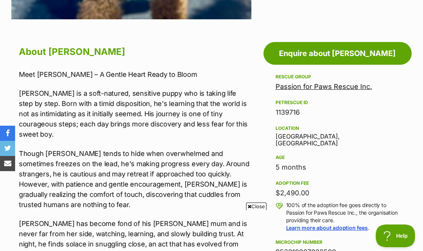
scroll to position [416, 0]
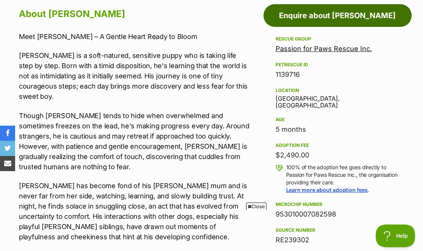
click at [327, 19] on link "Enquire about [PERSON_NAME]" at bounding box center [338, 15] width 148 height 23
